Goal: Navigation & Orientation: Find specific page/section

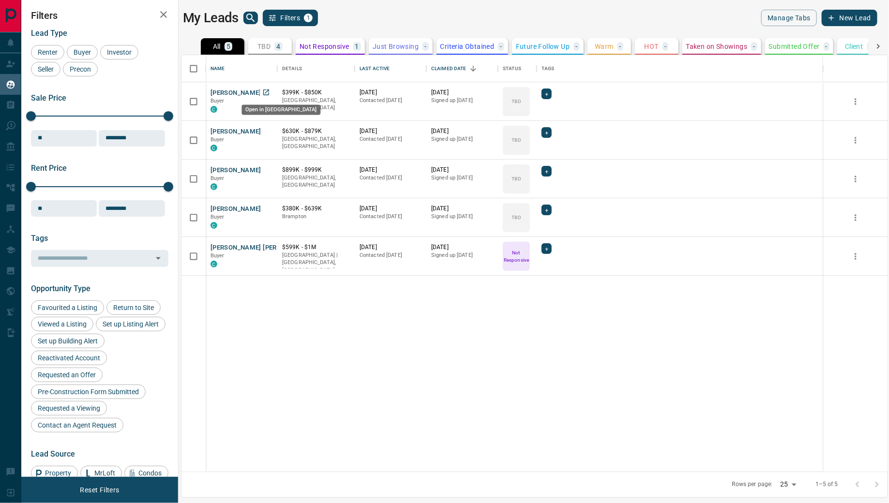
scroll to position [417, 707]
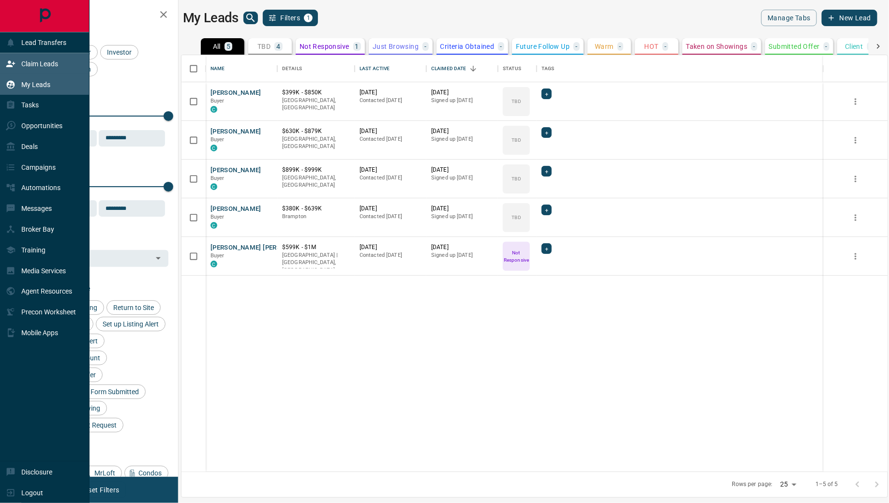
click at [49, 67] on p "Claim Leads" at bounding box center [39, 64] width 37 height 8
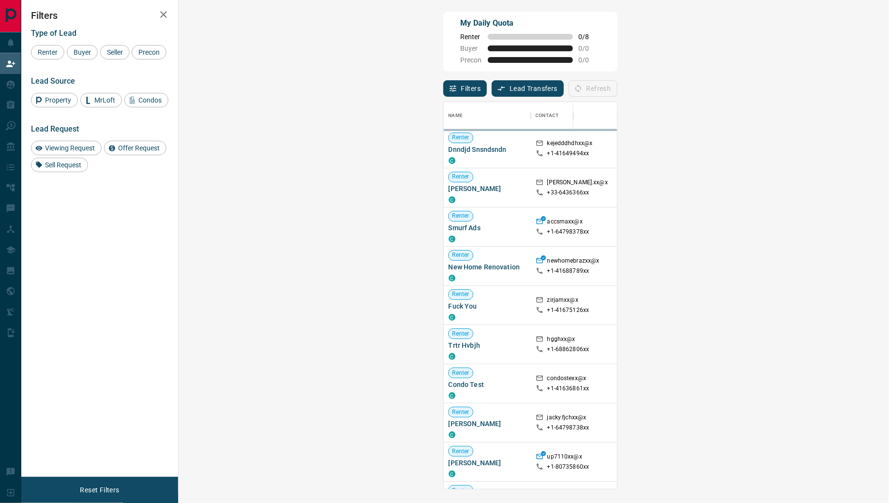
scroll to position [387, 690]
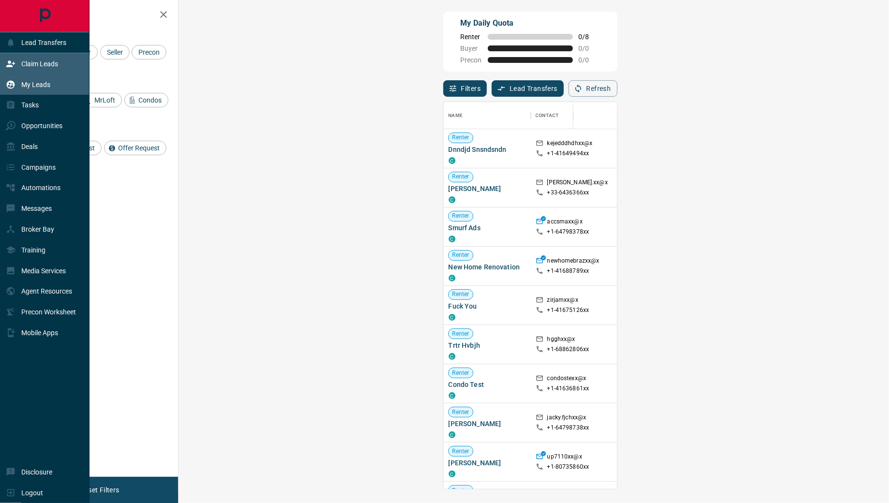
click at [41, 81] on p "My Leads" at bounding box center [35, 85] width 29 height 8
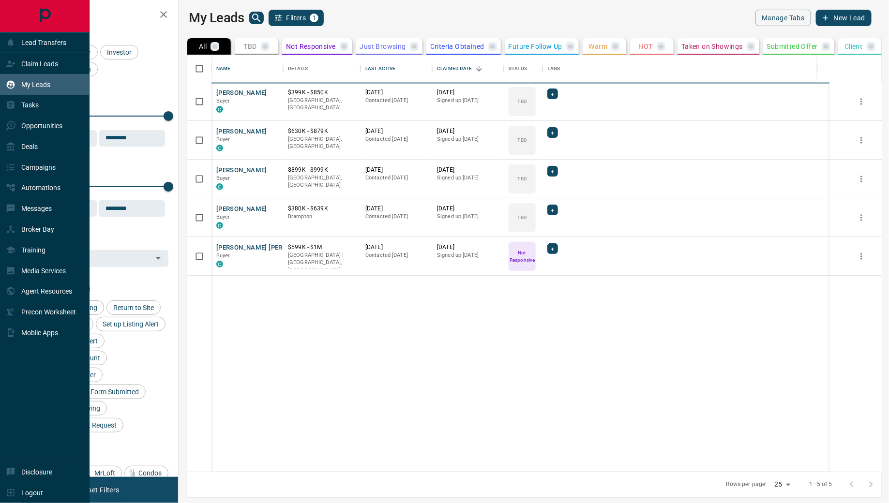
scroll to position [417, 707]
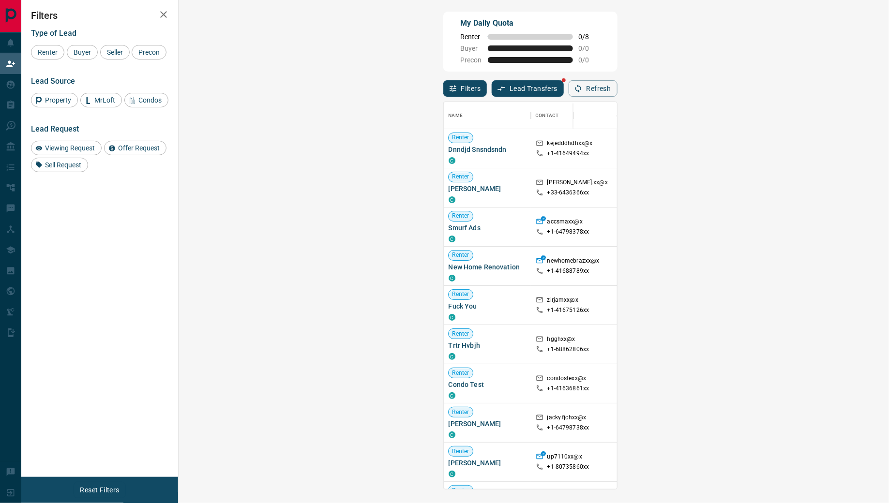
scroll to position [387, 690]
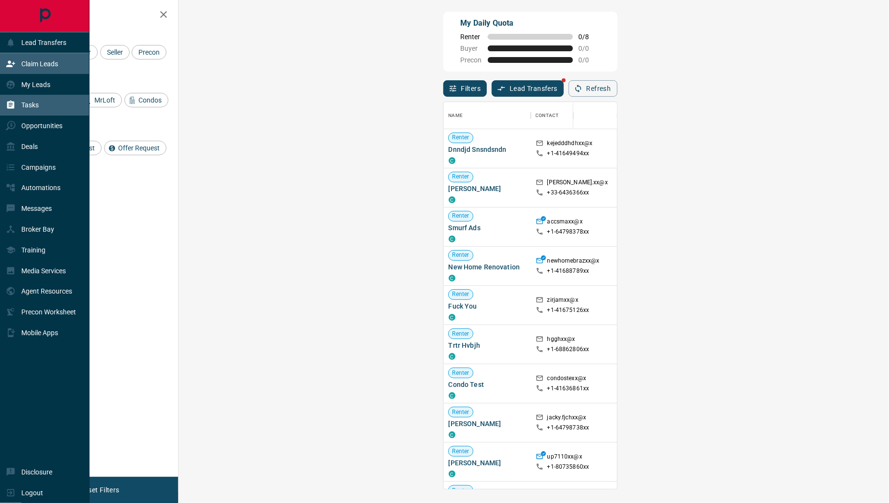
click at [26, 95] on div "Tasks" at bounding box center [45, 105] width 90 height 21
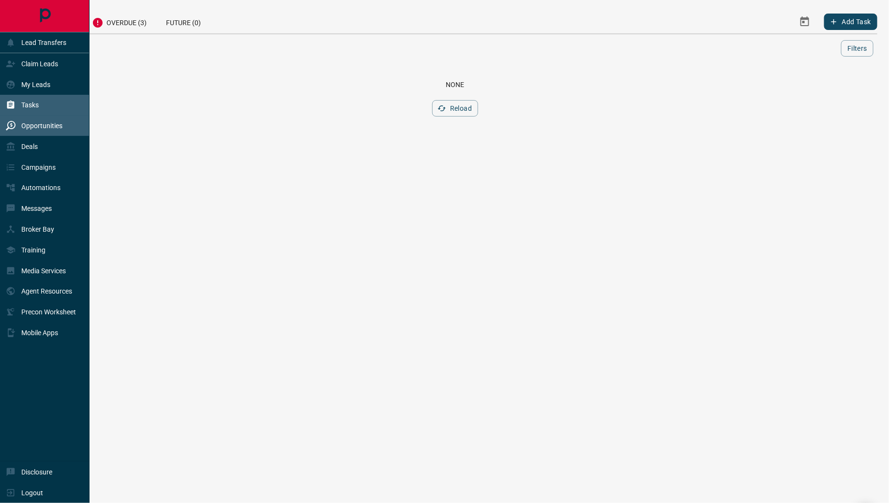
click at [41, 120] on div "Opportunities" at bounding box center [34, 126] width 57 height 16
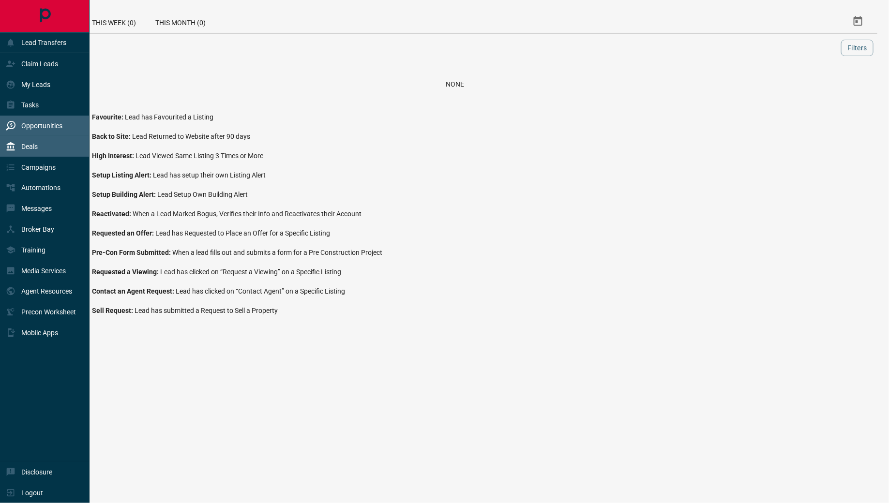
click at [40, 136] on div "Deals" at bounding box center [45, 146] width 90 height 21
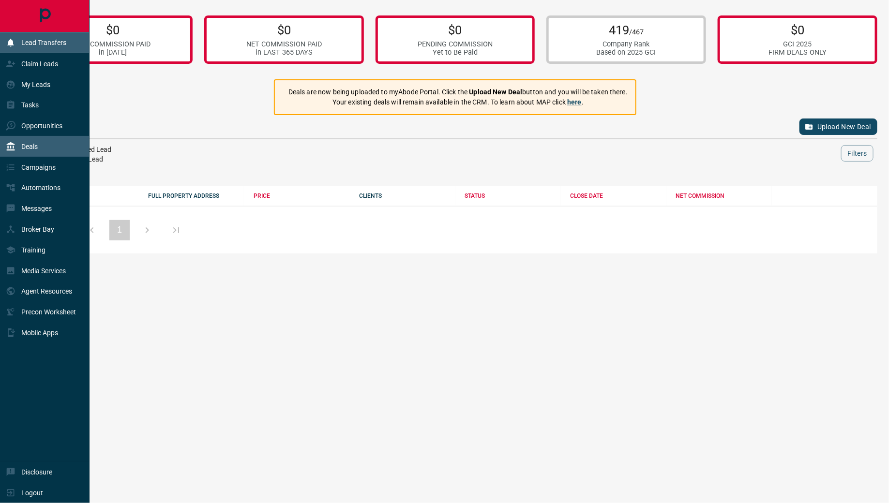
click at [0, 40] on div "Lead Transfers" at bounding box center [45, 42] width 90 height 21
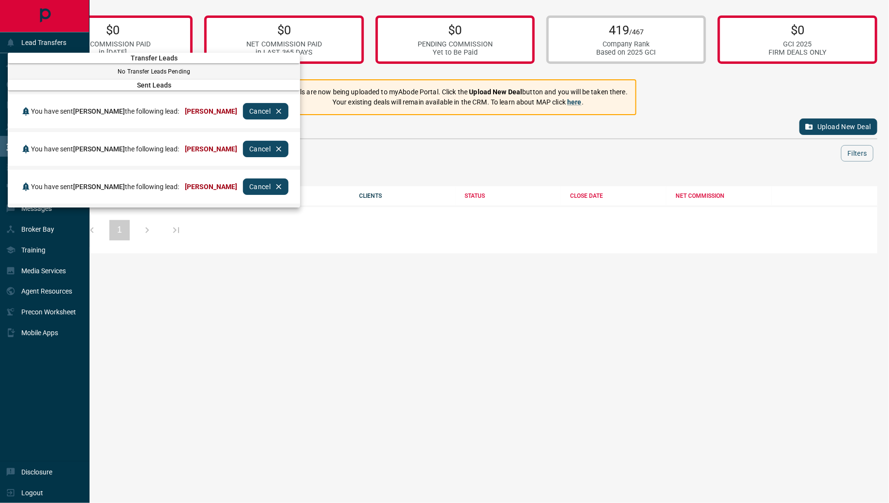
click at [0, 99] on div at bounding box center [444, 251] width 889 height 503
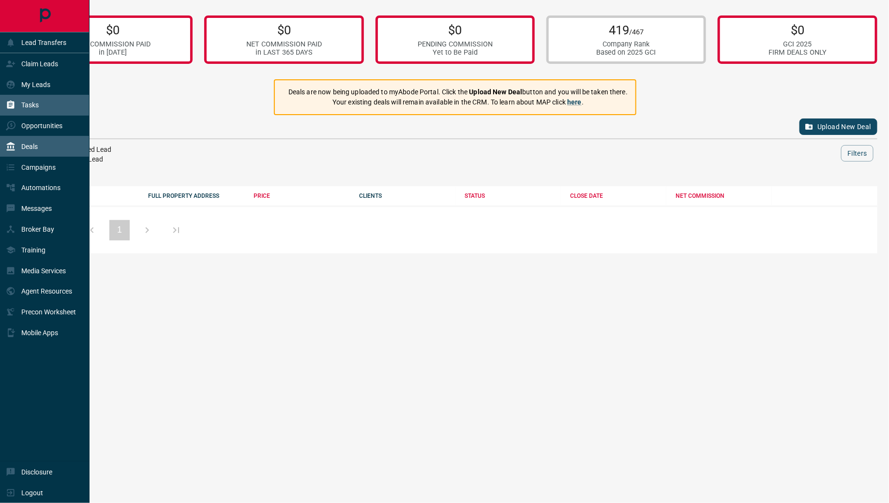
click at [24, 98] on div "Tasks" at bounding box center [22, 105] width 33 height 16
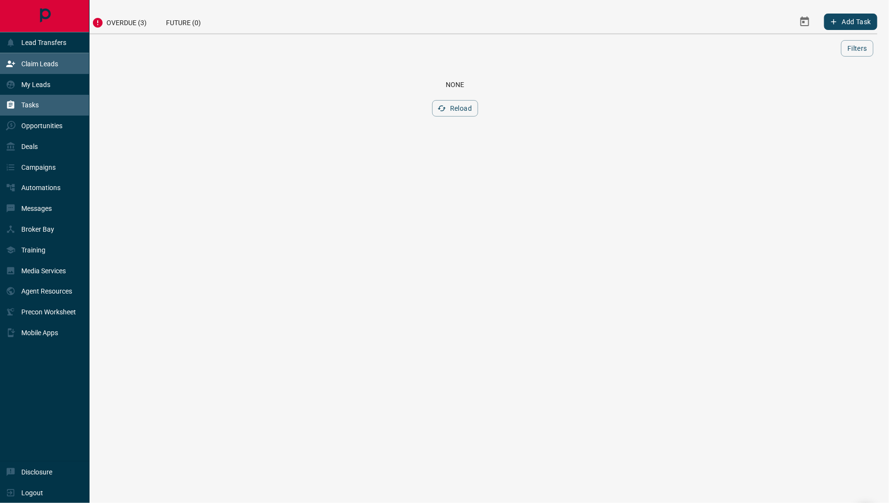
click at [61, 70] on div "Claim Leads" at bounding box center [45, 63] width 90 height 21
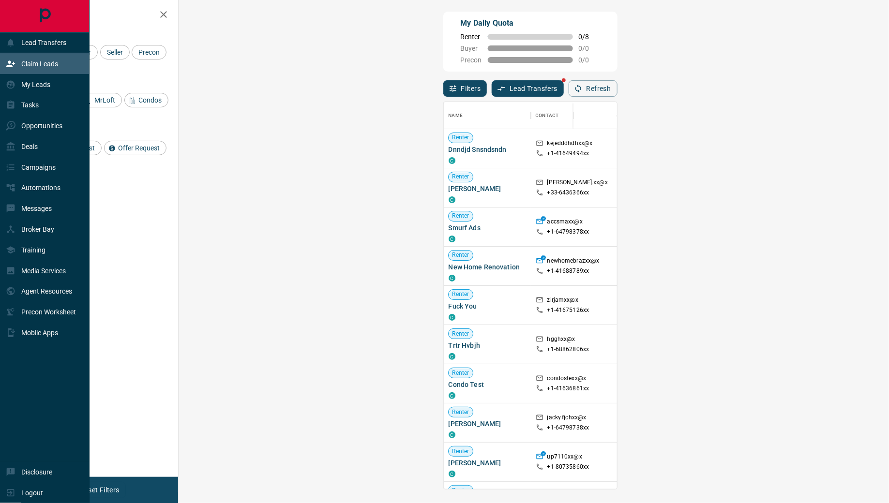
scroll to position [387, 690]
click at [9, 83] on icon at bounding box center [11, 85] width 10 height 10
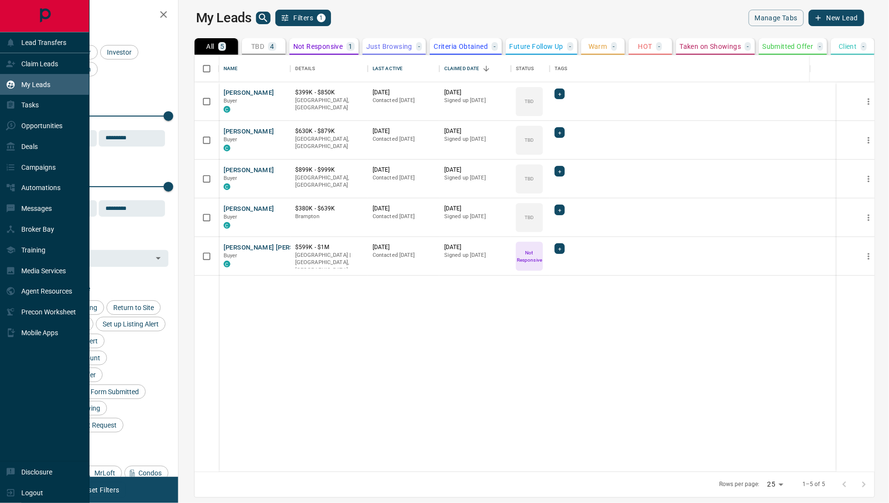
scroll to position [417, 707]
